Goal: Transaction & Acquisition: Purchase product/service

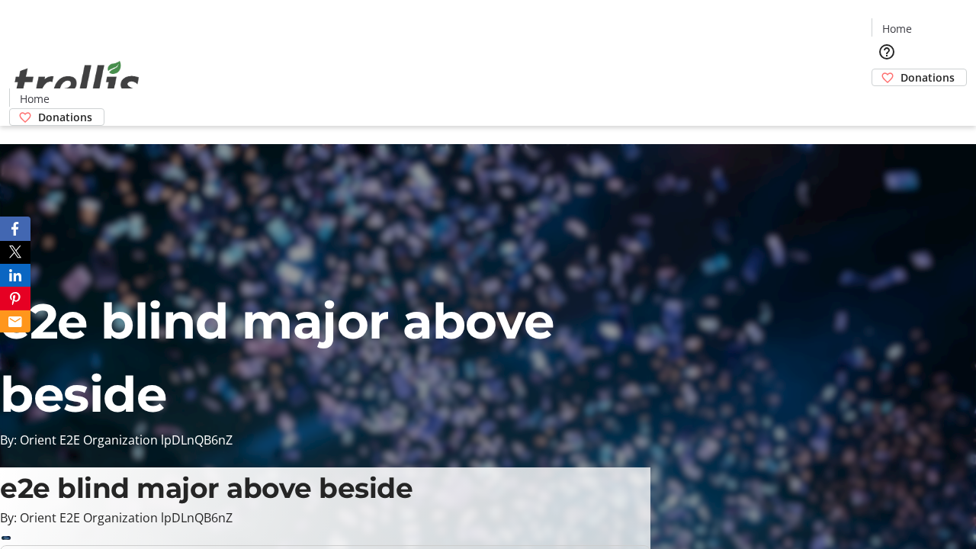
click at [901, 69] on span "Donations" at bounding box center [928, 77] width 54 height 16
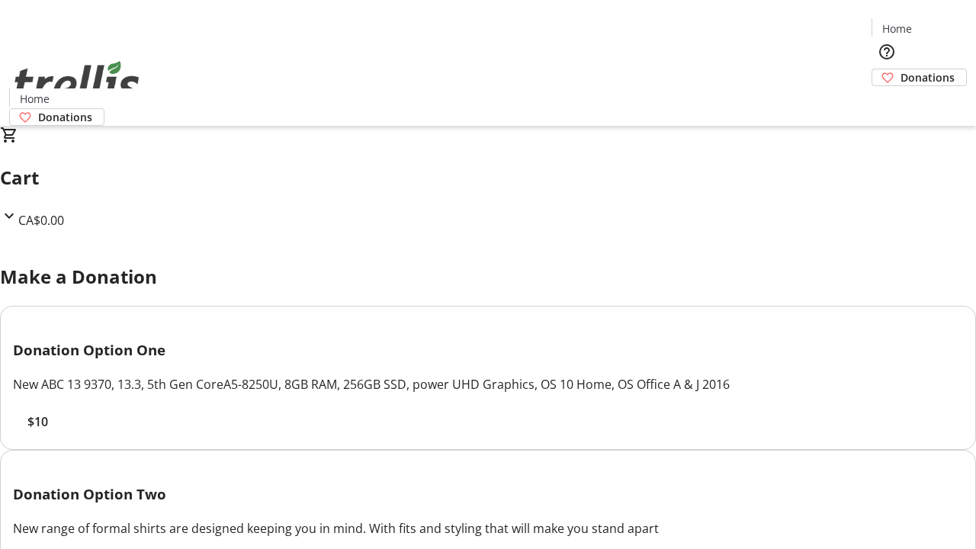
click at [48, 431] on span "$10" at bounding box center [37, 422] width 21 height 18
select select "CA"
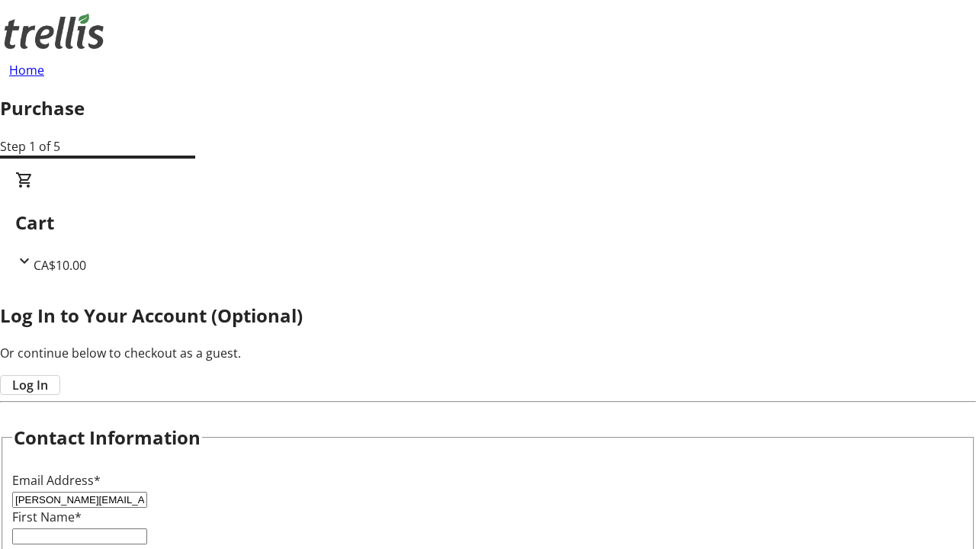
type input "[PERSON_NAME][EMAIL_ADDRESS][DOMAIN_NAME]"
type input "[PERSON_NAME]"
type input "[STREET_ADDRESS][PERSON_NAME]"
type input "Kelowna"
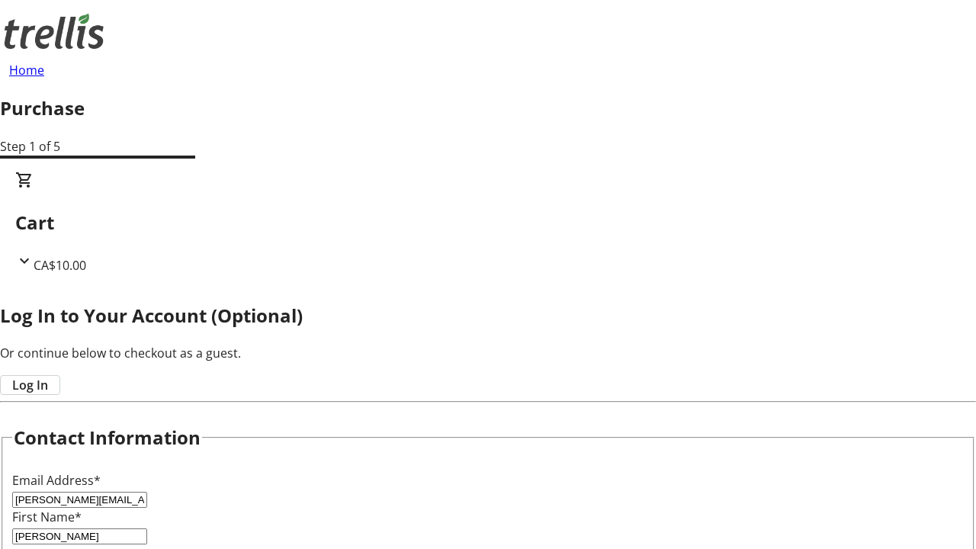
select select "BC"
type input "Kelowna"
type input "V1Y 0C2"
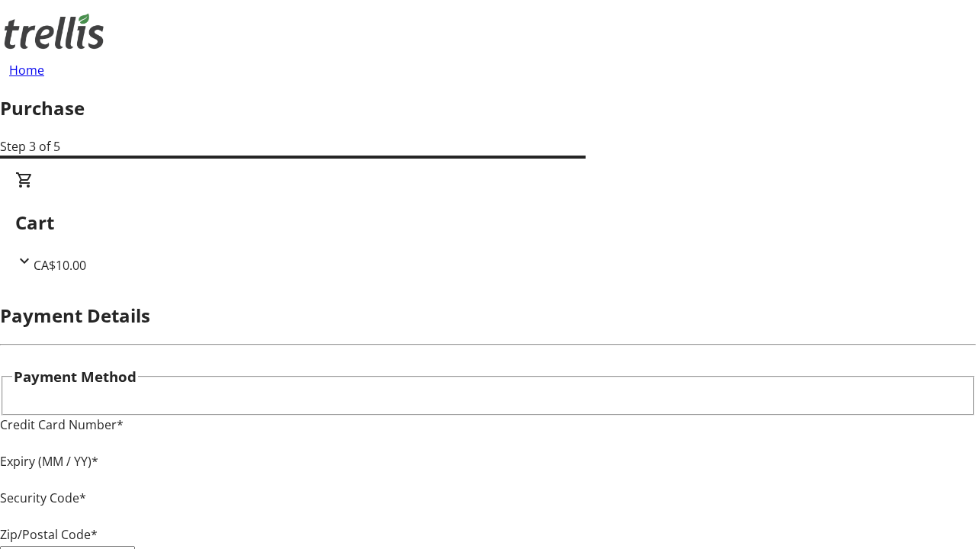
type input "V1Y 0C2"
